Goal: Complete application form

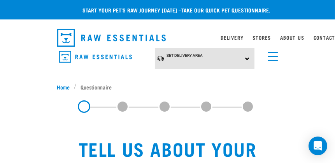
click at [246, 57] on div "Set Delivery Area North Island South Island" at bounding box center [205, 58] width 100 height 21
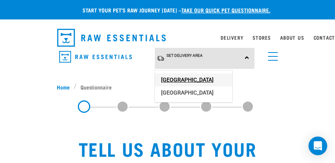
click at [187, 76] on link "[GEOGRAPHIC_DATA]" at bounding box center [193, 80] width 77 height 13
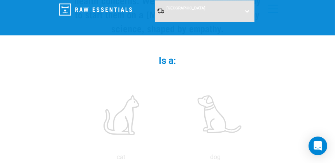
scroll to position [156, 0]
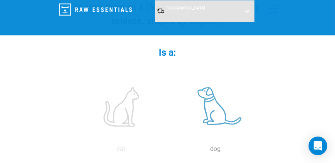
click at [208, 103] on label at bounding box center [215, 107] width 91 height 66
click at [169, 151] on input "radio" at bounding box center [169, 151] width 0 height 0
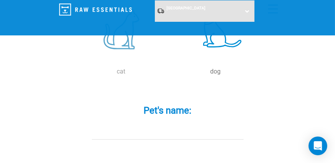
scroll to position [234, 0]
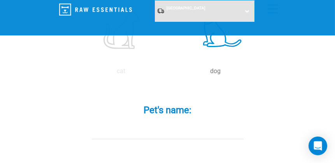
click at [113, 129] on input "Pet's name: *" at bounding box center [168, 131] width 152 height 18
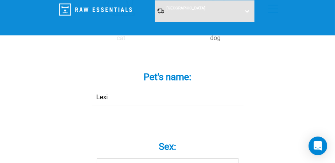
scroll to position [311, 0]
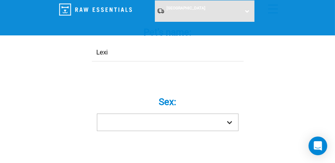
type input "Lexi"
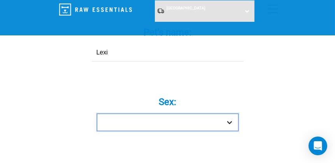
click at [229, 121] on select "Boy Girl" at bounding box center [168, 123] width 142 height 18
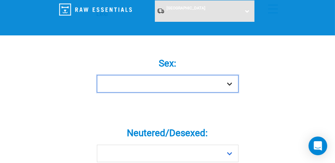
click at [232, 82] on select "Boy Girl" at bounding box center [168, 84] width 142 height 18
select select "girl"
click at [97, 75] on select "Boy Girl" at bounding box center [168, 84] width 142 height 18
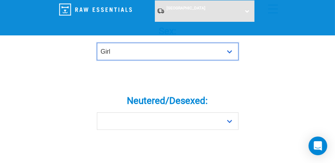
scroll to position [389, 0]
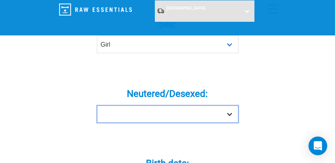
click at [230, 113] on select "Yes No" at bounding box center [168, 115] width 142 height 18
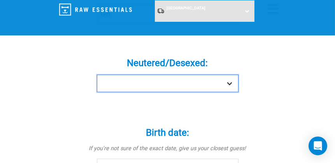
scroll to position [428, 0]
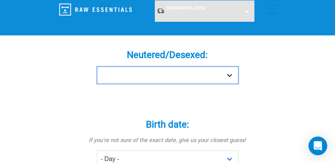
click at [232, 72] on select "Yes No" at bounding box center [168, 76] width 142 height 18
select select "yes"
click at [97, 67] on select "Yes No" at bounding box center [168, 76] width 142 height 18
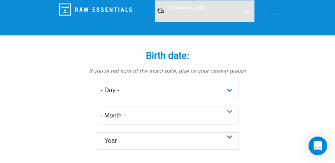
scroll to position [506, 0]
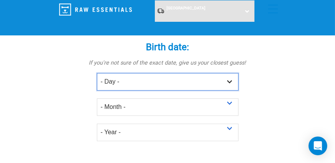
click at [230, 80] on select "- Day - 1 2 3 4 5 6 7 8 9 10 11 12 13 14 15 16 17 18 19 20 21 22 23 24 25 26 27" at bounding box center [168, 82] width 142 height 18
select select "3"
click at [97, 73] on select "- Day - 1 2 3 4 5 6 7 8 9 10 11 12 13 14 15 16 17 18 19 20 21 22 23 24 25 26 27" at bounding box center [168, 82] width 142 height 18
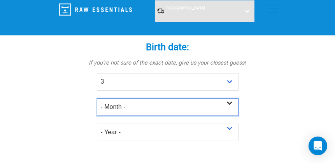
click at [229, 104] on select "- Month - January February March April May June July August September October N…" at bounding box center [168, 108] width 142 height 18
select select "February"
click at [97, 99] on select "- Month - January February March April May June July August September October N…" at bounding box center [168, 108] width 142 height 18
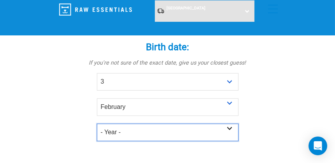
click at [229, 128] on select "- Year - 2025 2024 2023 2022 2021 2020 2019 2018 2017 2016 2015 2014 2013 2012" at bounding box center [168, 133] width 142 height 18
select select "2023"
click at [97, 124] on select "- Year - 2025 2024 2023 2022 2021 2020 2019 2018 2017 2016 2015 2014 2013 2012" at bounding box center [168, 133] width 142 height 18
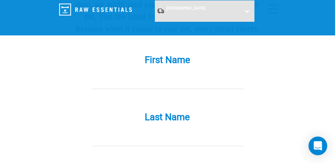
scroll to position [779, 0]
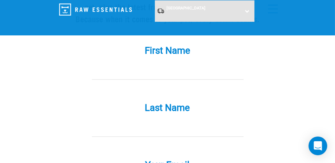
click at [144, 67] on input "First Name *" at bounding box center [168, 71] width 152 height 18
type input "Jean"
type input "aue"
type input "mariri-aue@outlook.com"
click at [99, 126] on input "aue" at bounding box center [168, 129] width 152 height 18
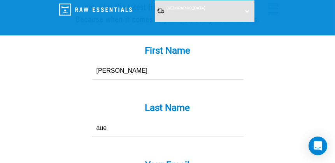
type input "Aue"
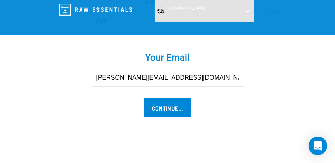
scroll to position [895, 0]
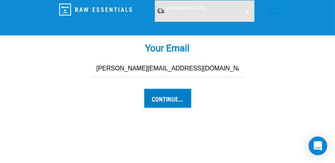
click at [168, 97] on input "Continue..." at bounding box center [167, 98] width 47 height 19
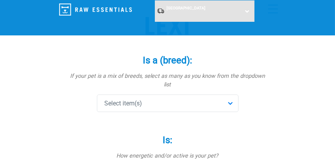
scroll to position [78, 0]
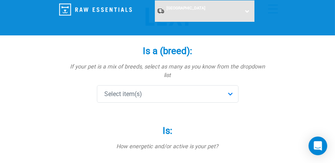
click at [230, 85] on div "Select item(s)" at bounding box center [168, 94] width 142 height 18
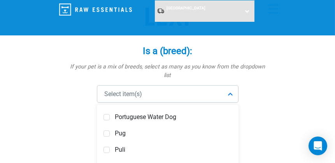
scroll to position [2492, 0]
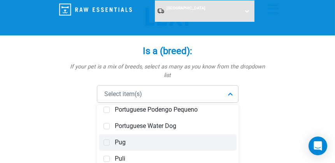
click at [105, 139] on span at bounding box center [107, 142] width 6 height 6
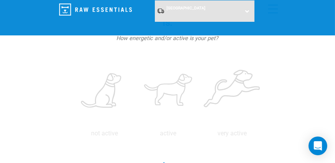
scroll to position [194, 0]
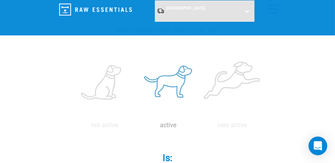
click at [175, 73] on label at bounding box center [168, 83] width 61 height 66
click at [137, 127] on input "radio" at bounding box center [137, 127] width 0 height 0
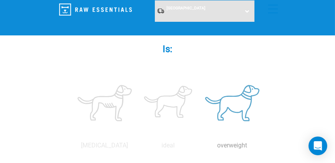
scroll to position [311, 0]
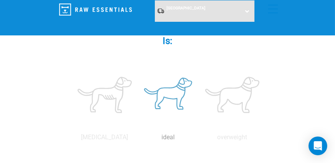
click at [177, 82] on label at bounding box center [168, 95] width 61 height 66
click at [137, 139] on input "radio" at bounding box center [137, 139] width 0 height 0
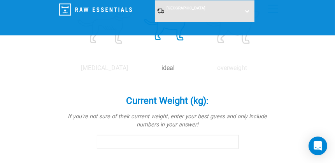
scroll to position [389, 0]
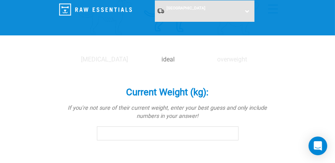
click at [109, 127] on input "Current Weight (kg): *" at bounding box center [168, 134] width 142 height 14
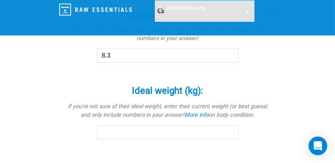
scroll to position [506, 0]
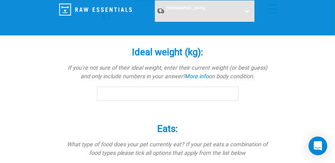
type input "8.3"
click at [106, 87] on input "Ideal weight (kg): *" at bounding box center [168, 94] width 142 height 14
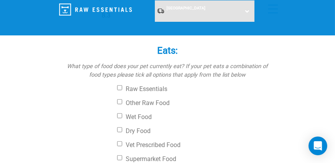
scroll to position [623, 0]
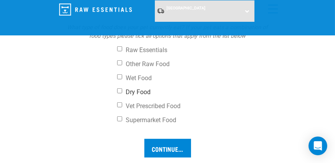
type input "8.3"
click at [120, 88] on input "Dry Food" at bounding box center [119, 90] width 5 height 5
checkbox input "true"
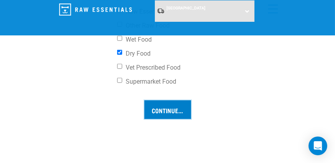
click at [167, 100] on input "Continue..." at bounding box center [167, 109] width 47 height 19
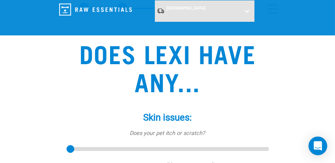
scroll to position [78, 0]
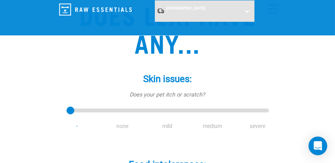
click at [125, 125] on li "none" at bounding box center [122, 126] width 45 height 8
drag, startPoint x: 71, startPoint y: 113, endPoint x: 115, endPoint y: 116, distance: 44.1
type input "1"
click at [115, 116] on input "range" at bounding box center [168, 111] width 202 height 11
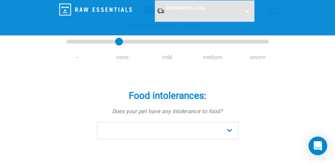
scroll to position [156, 0]
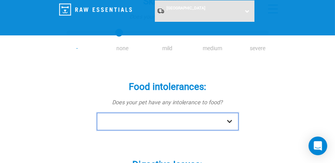
click at [231, 121] on select "No Yes" at bounding box center [168, 122] width 142 height 18
select select "no"
click at [97, 113] on select "No Yes" at bounding box center [168, 122] width 142 height 18
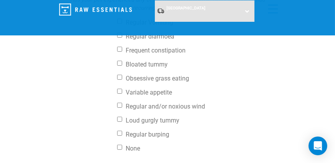
scroll to position [350, 0]
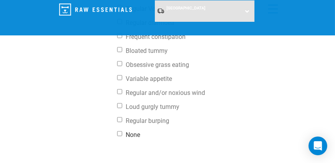
click at [121, 134] on input "None" at bounding box center [119, 133] width 5 height 5
checkbox input "true"
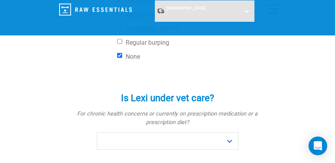
scroll to position [467, 0]
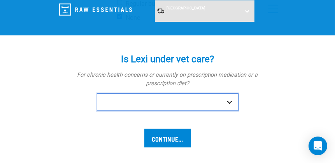
click at [230, 102] on select "No Yes" at bounding box center [168, 102] width 142 height 18
select select "no"
click at [97, 93] on select "No Yes" at bounding box center [168, 102] width 142 height 18
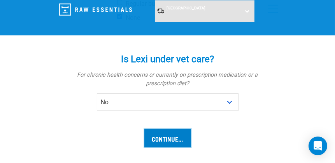
click at [169, 135] on input "Continue..." at bounding box center [167, 138] width 47 height 19
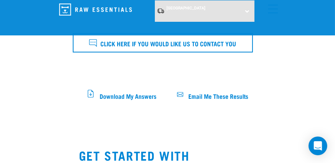
scroll to position [467, 0]
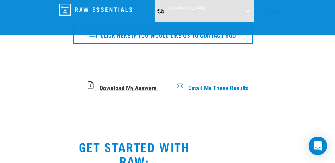
click at [122, 85] on span "Download My Answers" at bounding box center [128, 87] width 57 height 4
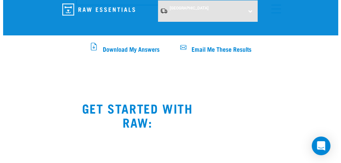
scroll to position [428, 0]
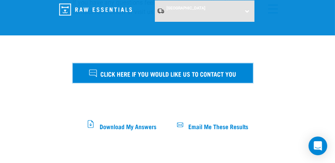
click at [206, 69] on span "Click here if you would like us to contact you" at bounding box center [169, 74] width 136 height 10
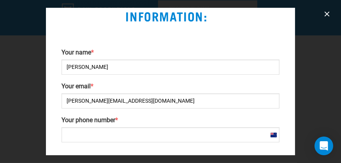
scroll to position [78, 0]
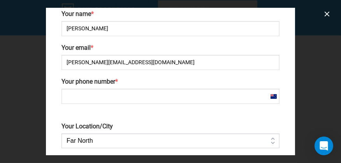
click at [69, 93] on input "Your phone number *" at bounding box center [171, 96] width 218 height 15
type input "[PHONE_NUMBER]"
type input "4500"
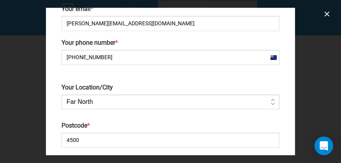
click at [269, 103] on select "Far [GEOGRAPHIC_DATA] [GEOGRAPHIC_DATA] [GEOGRAPHIC_DATA] [GEOGRAPHIC_DATA] [GE…" at bounding box center [171, 102] width 218 height 15
click at [62, 95] on select "Far [GEOGRAPHIC_DATA] [GEOGRAPHIC_DATA] [GEOGRAPHIC_DATA] [GEOGRAPHIC_DATA] [GE…" at bounding box center [171, 102] width 218 height 15
click at [106, 99] on select "Far [GEOGRAPHIC_DATA] [GEOGRAPHIC_DATA] [GEOGRAPHIC_DATA] [GEOGRAPHIC_DATA] [GE…" at bounding box center [171, 102] width 218 height 15
click at [62, 95] on select "Far [GEOGRAPHIC_DATA] [GEOGRAPHIC_DATA] [GEOGRAPHIC_DATA] [GEOGRAPHIC_DATA] [GE…" at bounding box center [171, 102] width 218 height 15
click at [167, 96] on select "Far [GEOGRAPHIC_DATA] [GEOGRAPHIC_DATA] [GEOGRAPHIC_DATA] [GEOGRAPHIC_DATA] [GE…" at bounding box center [171, 102] width 218 height 15
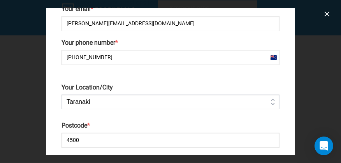
click at [62, 95] on select "Far [GEOGRAPHIC_DATA] [GEOGRAPHIC_DATA] [GEOGRAPHIC_DATA] [GEOGRAPHIC_DATA] [GE…" at bounding box center [171, 102] width 218 height 15
click at [142, 97] on select "Far [GEOGRAPHIC_DATA] [GEOGRAPHIC_DATA] [GEOGRAPHIC_DATA] [GEOGRAPHIC_DATA] [GE…" at bounding box center [171, 102] width 218 height 15
click at [94, 100] on select "Far [GEOGRAPHIC_DATA] [GEOGRAPHIC_DATA] [GEOGRAPHIC_DATA] [GEOGRAPHIC_DATA] [GE…" at bounding box center [171, 102] width 218 height 15
click at [100, 99] on select "Far North Auckland Waikato Bay of Plenty Coromandel Taranaki Hawkes Bay/Gisborn…" at bounding box center [171, 102] width 218 height 15
select select "West Coast"
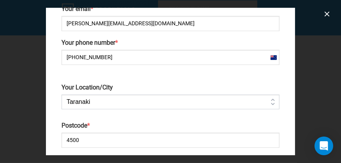
click at [62, 95] on select "Far North Auckland Waikato Bay of Plenty Coromandel Taranaki Hawkes Bay/Gisborn…" at bounding box center [171, 102] width 218 height 15
click at [147, 100] on select "Far North Auckland Waikato Bay of Plenty Coromandel Taranaki Hawkes Bay/Gisborn…" at bounding box center [171, 102] width 218 height 15
click at [104, 101] on select "Far North Auckland Waikato Bay of Plenty Coromandel Taranaki Hawkes Bay/Gisborn…" at bounding box center [171, 102] width 218 height 15
click at [101, 98] on select "Far North Auckland Waikato Bay of Plenty Coromandel Taranaki Hawkes Bay/Gisborn…" at bounding box center [171, 102] width 218 height 15
click at [62, 95] on select "Far North Auckland Waikato Bay of Plenty Coromandel Taranaki Hawkes Bay/Gisborn…" at bounding box center [171, 102] width 218 height 15
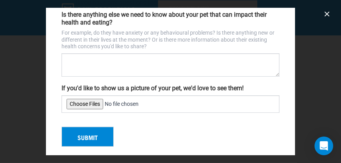
scroll to position [268, 0]
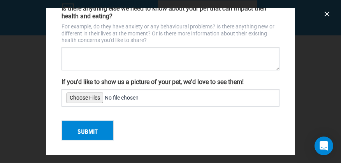
click at [83, 95] on input "If you'd like to show us a picture of your pet, we'd love to see them!" at bounding box center [171, 98] width 218 height 18
type input "C:\fakepath\84f7d8de-5ff7-49a7-af40-69333249b697.JPG"
click at [149, 95] on input "If you'd like to show us a picture of your pet, we'd love to see them!" at bounding box center [171, 98] width 218 height 18
click at [78, 53] on textarea "Is there anything else we need to know about your pet that can impact their hea…" at bounding box center [171, 58] width 218 height 23
type textarea "Just got a newbrother that is already on rawdiet"
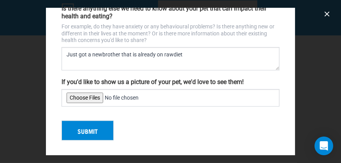
click at [91, 95] on input "If you'd like to show us a picture of your pet, we'd love to see them!" at bounding box center [171, 98] width 218 height 18
type input "C:\fakepath\84f7d8de-5ff7-49a7-af40-69333249b697.JPG"
click at [132, 51] on textarea "Just got a new brother that is already on rawdiet" at bounding box center [171, 58] width 218 height 23
click at [197, 56] on textarea "Just got a new brother whoes already on raw diet" at bounding box center [171, 58] width 218 height 23
type textarea "Just got a new brother whose already on raw diet"
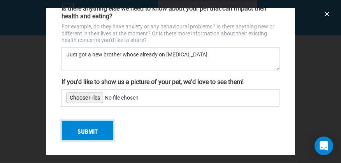
click at [86, 127] on button "Submit" at bounding box center [88, 131] width 52 height 20
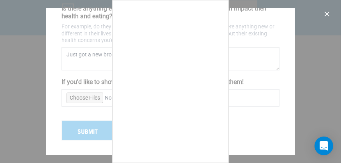
scroll to position [27, 0]
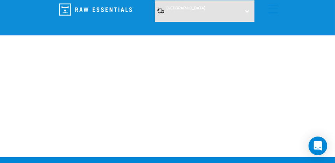
scroll to position [156, 0]
